Goal: Task Accomplishment & Management: Manage account settings

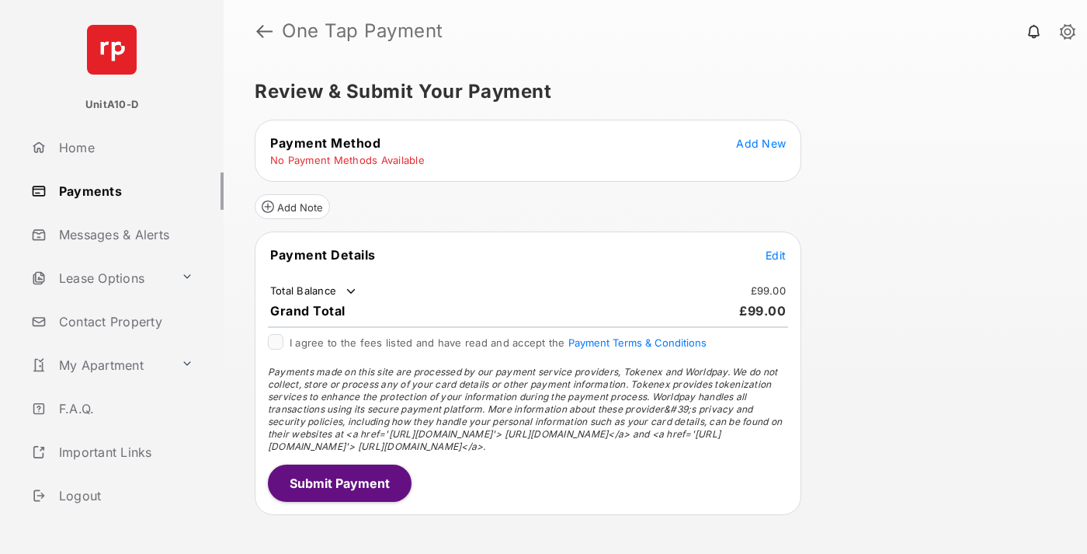
click at [761, 143] on span "Add New" at bounding box center [761, 143] width 50 height 13
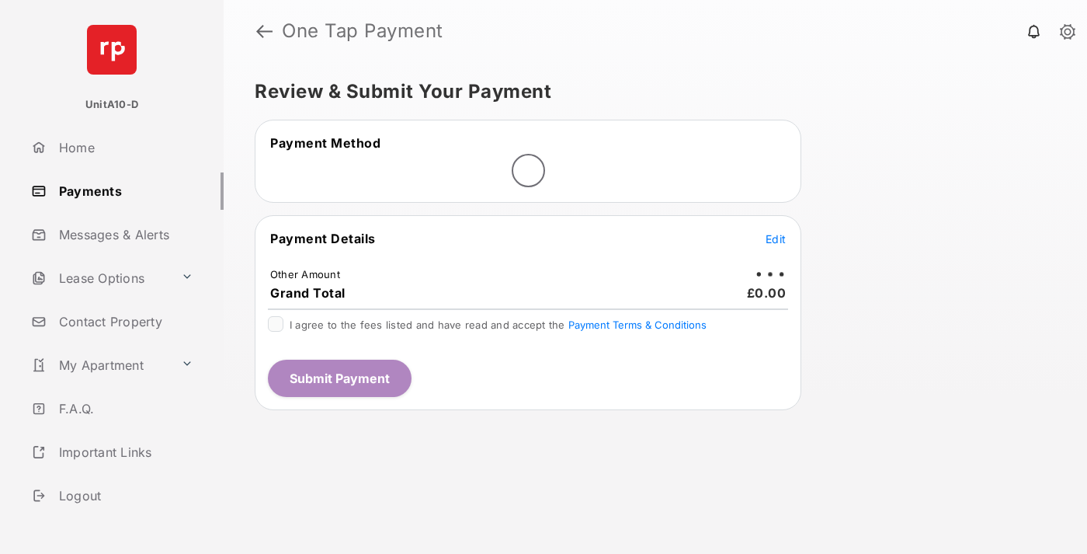
click at [776, 238] on span "Edit" at bounding box center [776, 238] width 20 height 13
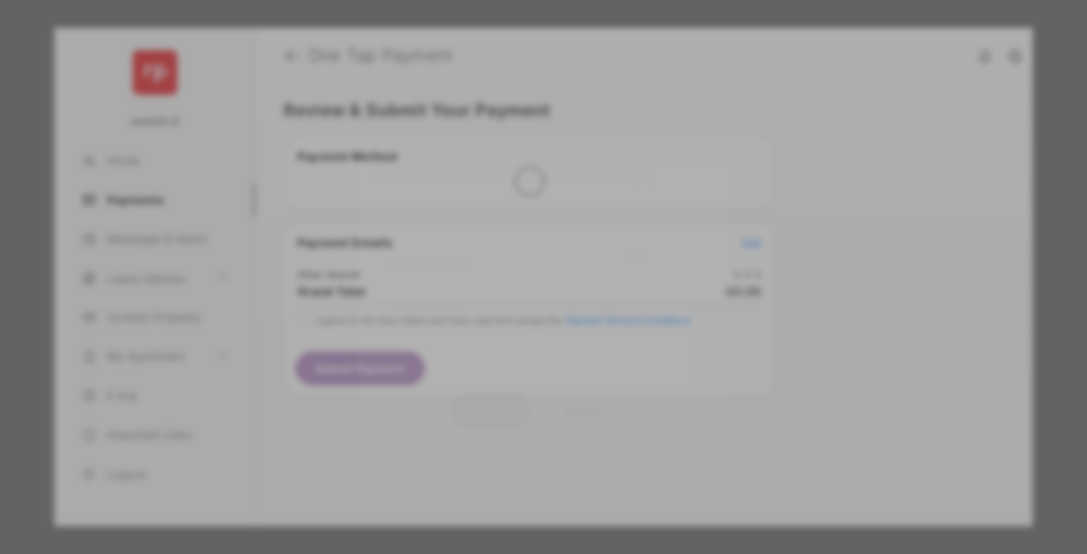
click at [515, 250] on div "Other Amount" at bounding box center [515, 262] width 252 height 26
type input "**"
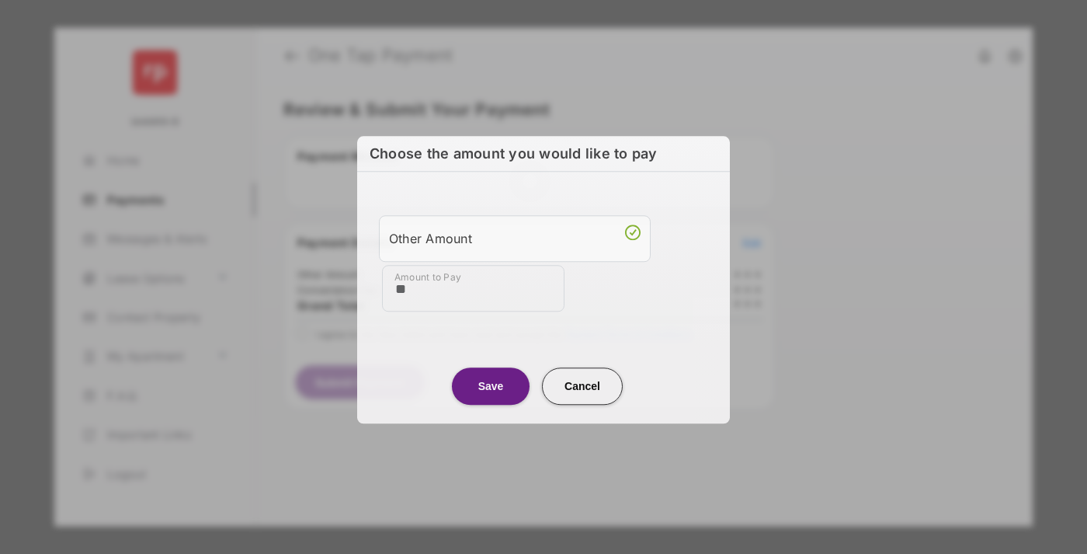
click at [491, 384] on button "Save" at bounding box center [491, 385] width 78 height 37
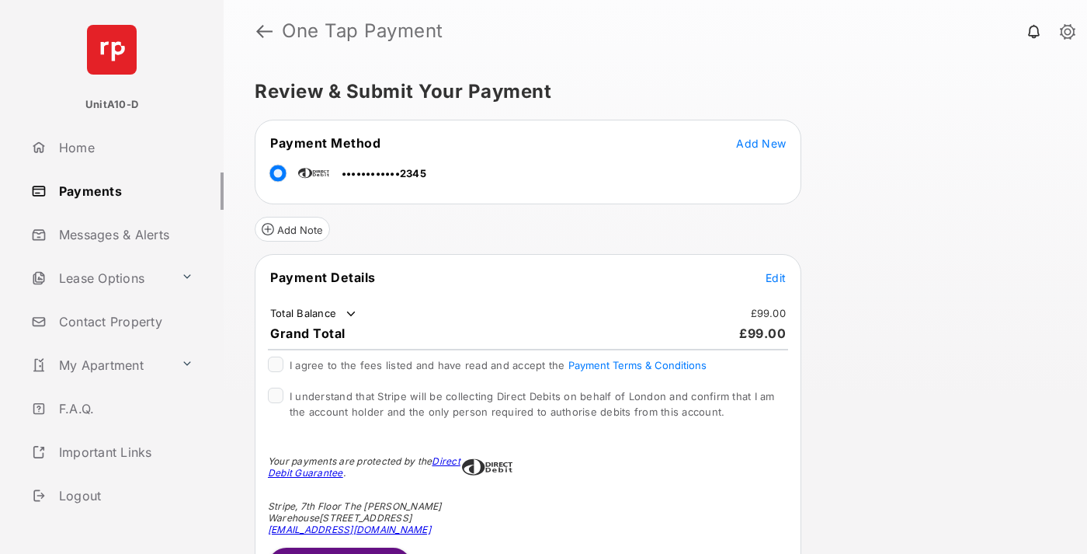
click at [776, 277] on span "Edit" at bounding box center [776, 277] width 20 height 13
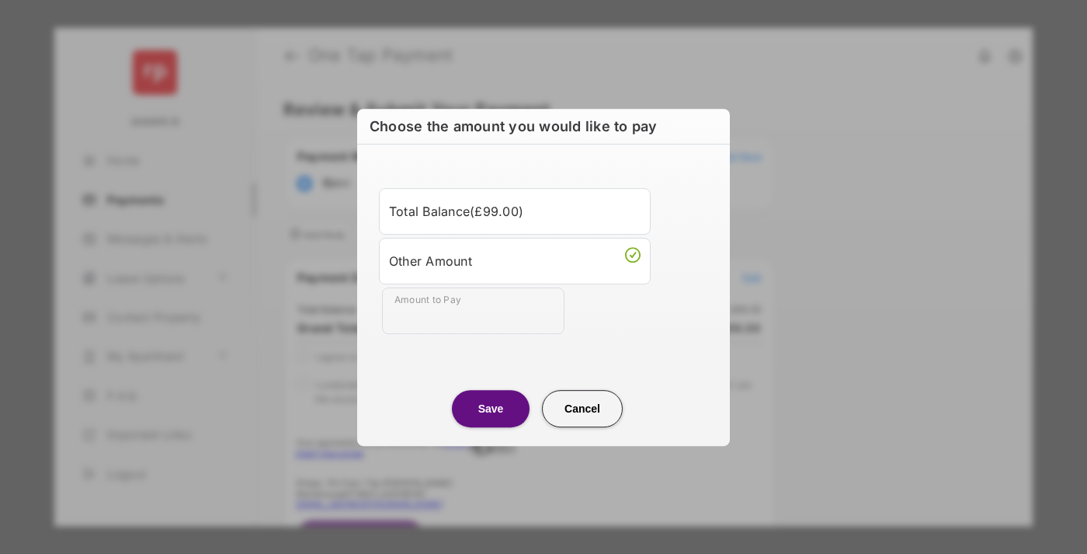
click at [491, 408] on button "Save" at bounding box center [491, 408] width 78 height 37
